Goal: Find specific page/section: Find specific page/section

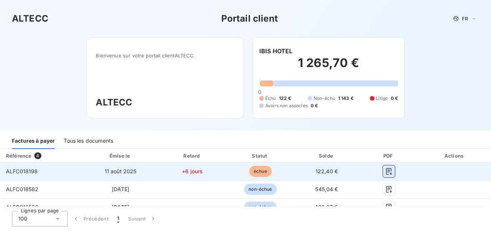
click at [392, 167] on button "button" at bounding box center [389, 171] width 12 height 12
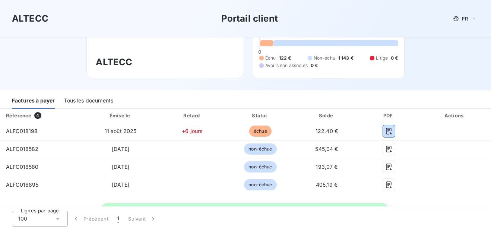
scroll to position [38, 0]
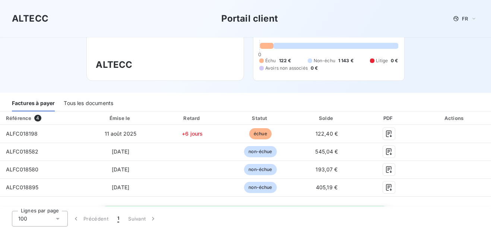
click at [421, 62] on div "ALTECC Portail client FR Bienvenue sur votre portail client ALTECC . ALTECC IBI…" at bounding box center [245, 27] width 491 height 130
click at [93, 101] on div "Tous les documents" at bounding box center [89, 104] width 50 height 16
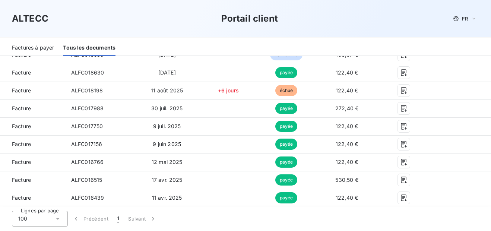
scroll to position [162, 0]
